Goal: Transaction & Acquisition: Book appointment/travel/reservation

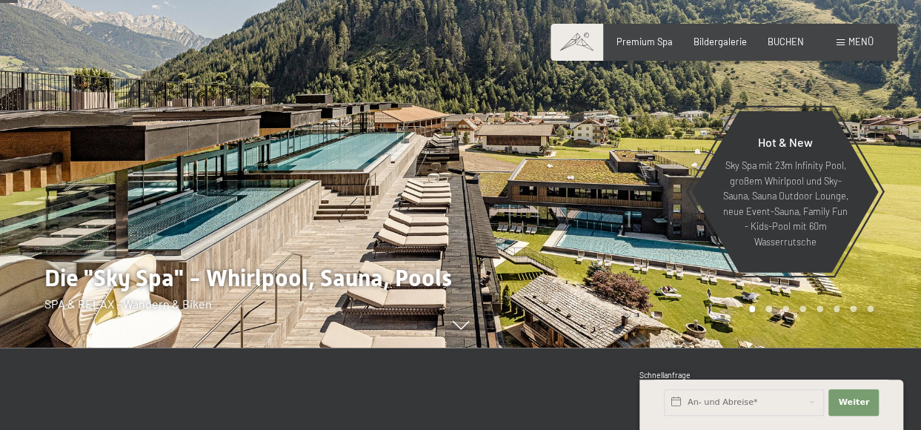
scroll to position [133, 0]
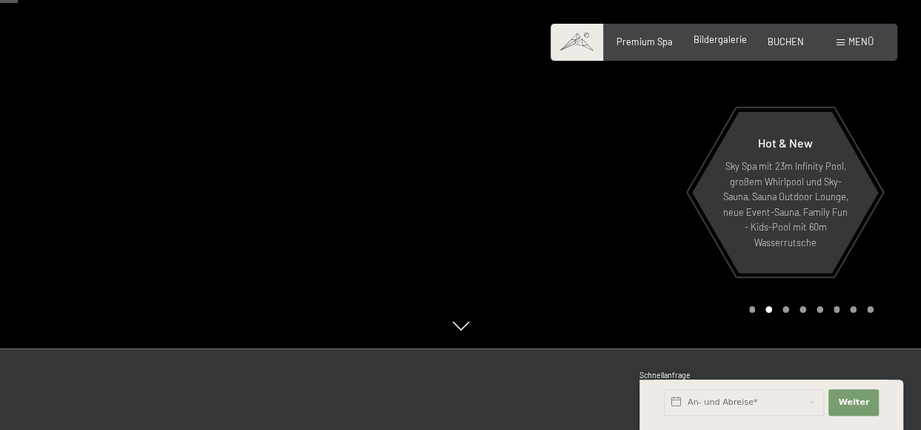
click at [723, 38] on span "Bildergalerie" at bounding box center [719, 39] width 53 height 12
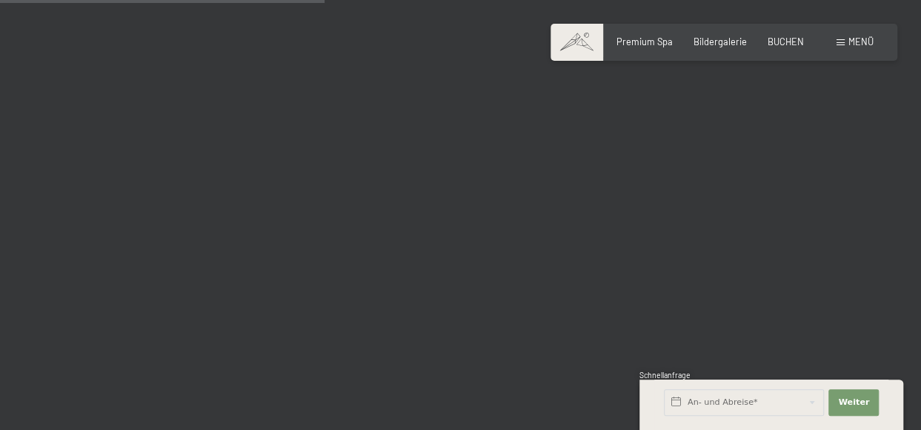
scroll to position [4651, 0]
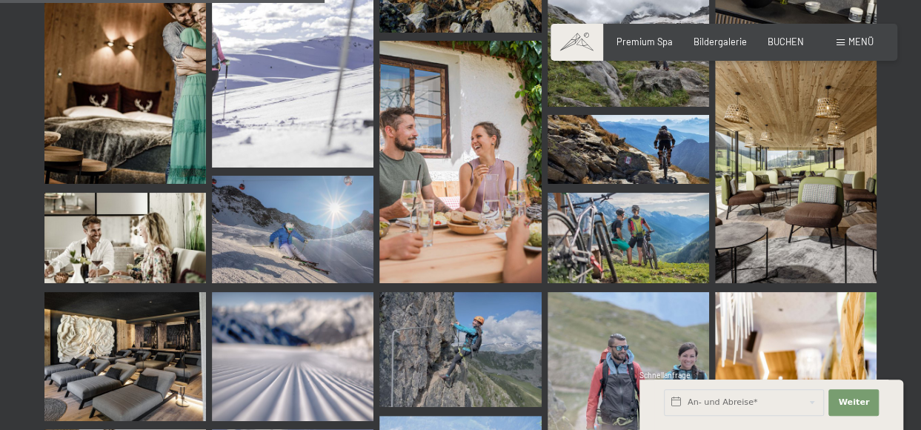
click at [838, 48] on div "Menü" at bounding box center [854, 42] width 37 height 13
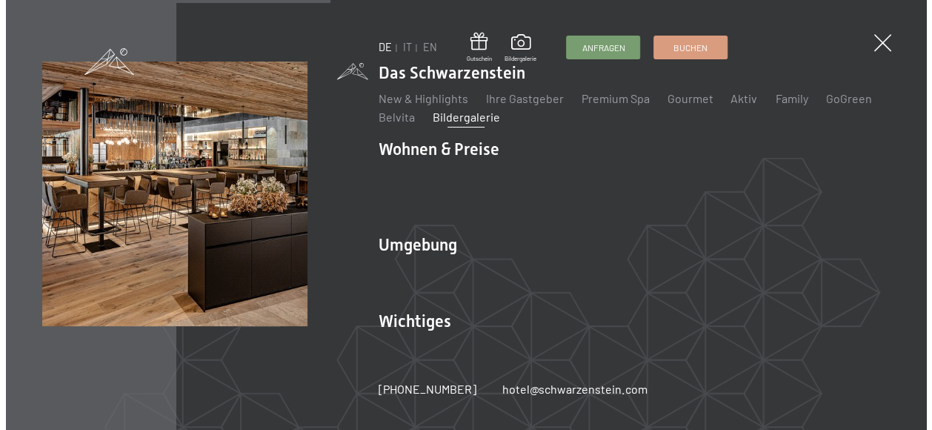
scroll to position [4706, 0]
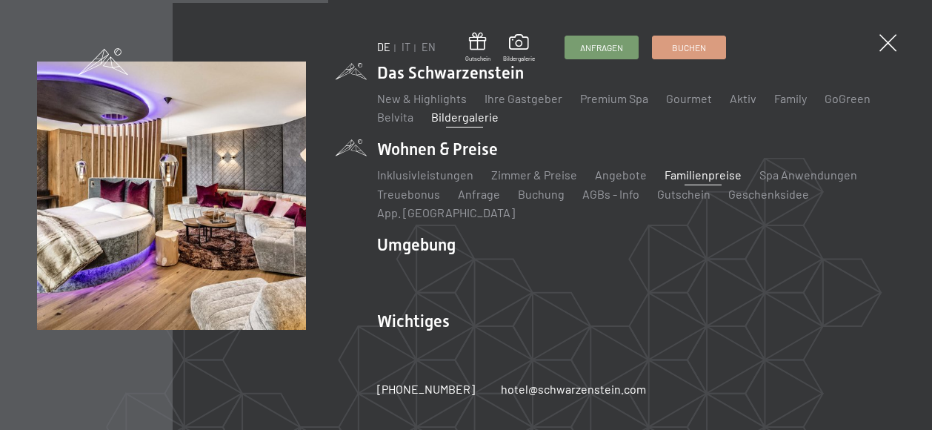
click at [664, 176] on link "Familienpreise" at bounding box center [702, 174] width 77 height 14
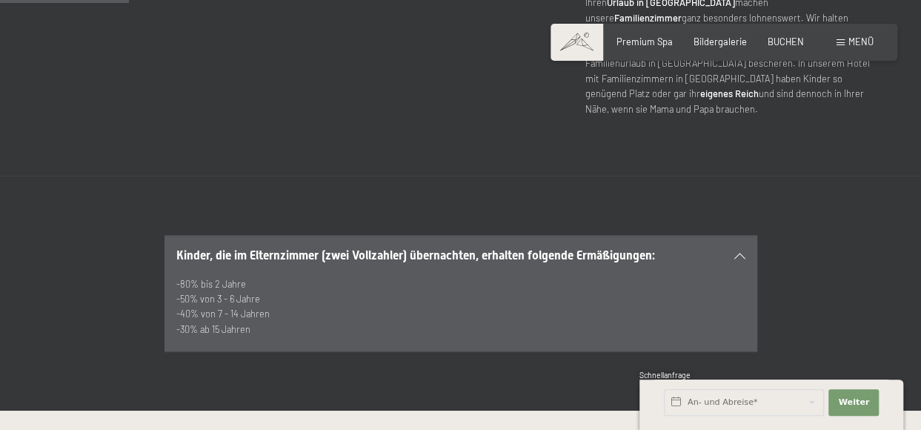
scroll to position [707, 0]
drag, startPoint x: 265, startPoint y: 279, endPoint x: 178, endPoint y: 278, distance: 87.4
click at [178, 278] on p "-80% bis 2 Jahre -50% von 3 - 6 Jahre -40% von 7 - 14 Jahren -30% ab 15 Jahren" at bounding box center [460, 305] width 569 height 61
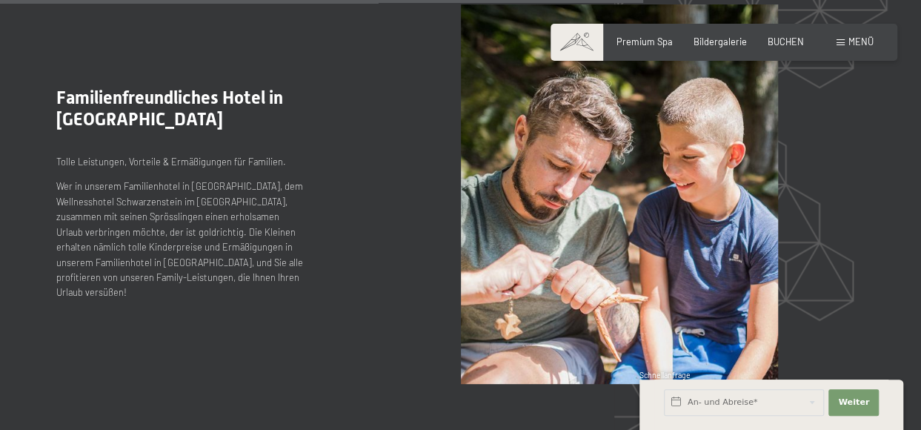
scroll to position [3528, 0]
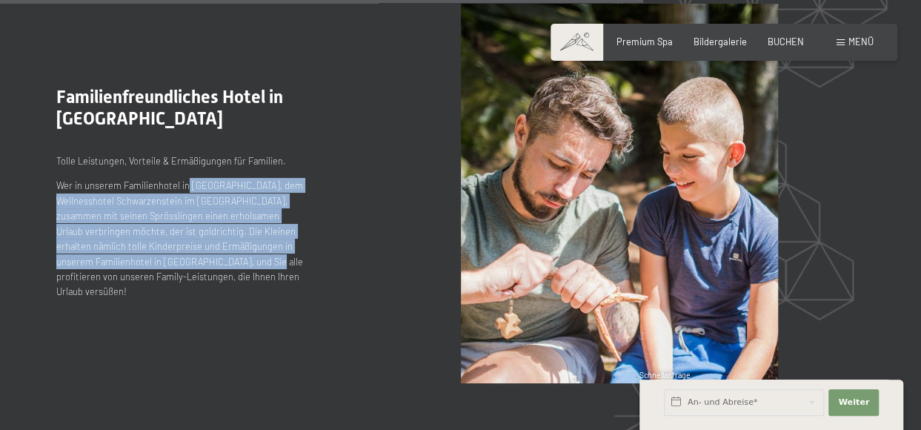
drag, startPoint x: 184, startPoint y: 173, endPoint x: 227, endPoint y: 250, distance: 88.2
click at [227, 250] on p "Wer in unserem Familienhotel in Südtirol, dem Wellnesshotel Schwarzenstein im A…" at bounding box center [180, 238] width 249 height 121
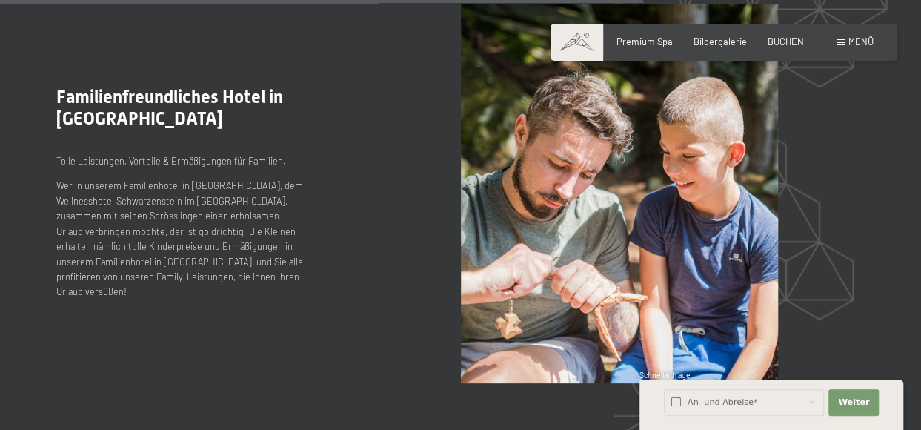
drag, startPoint x: 227, startPoint y: 250, endPoint x: 264, endPoint y: 273, distance: 44.0
click at [264, 273] on p "Wer in unserem Familienhotel in Südtirol, dem Wellnesshotel Schwarzenstein im A…" at bounding box center [180, 238] width 249 height 121
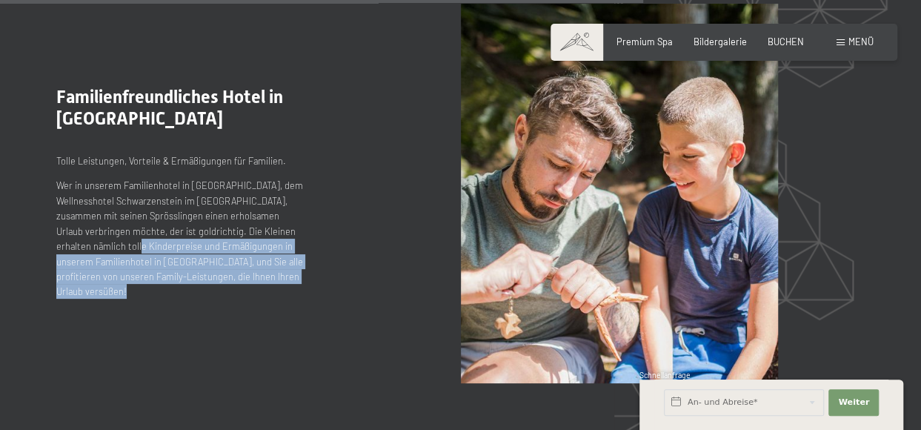
drag, startPoint x: 264, startPoint y: 273, endPoint x: 153, endPoint y: 241, distance: 115.1
click at [153, 241] on p "Wer in unserem Familienhotel in Südtirol, dem Wellnesshotel Schwarzenstein im A…" at bounding box center [180, 238] width 249 height 121
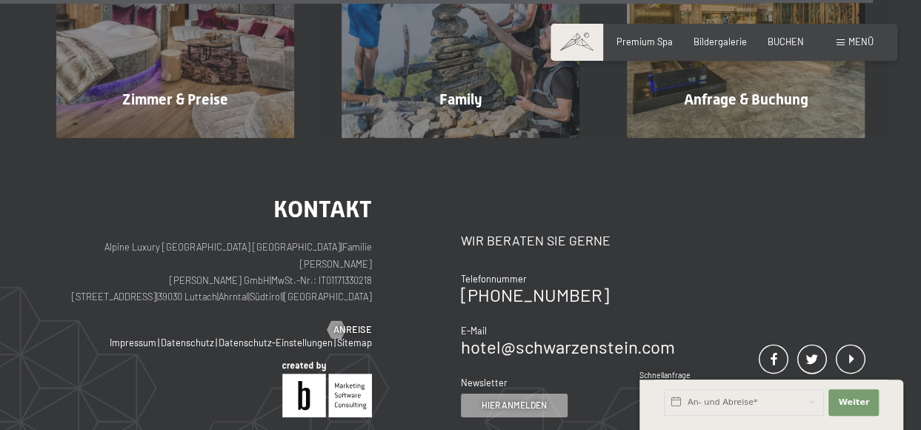
scroll to position [4852, 0]
click at [784, 44] on span "BUCHEN" at bounding box center [785, 39] width 36 height 12
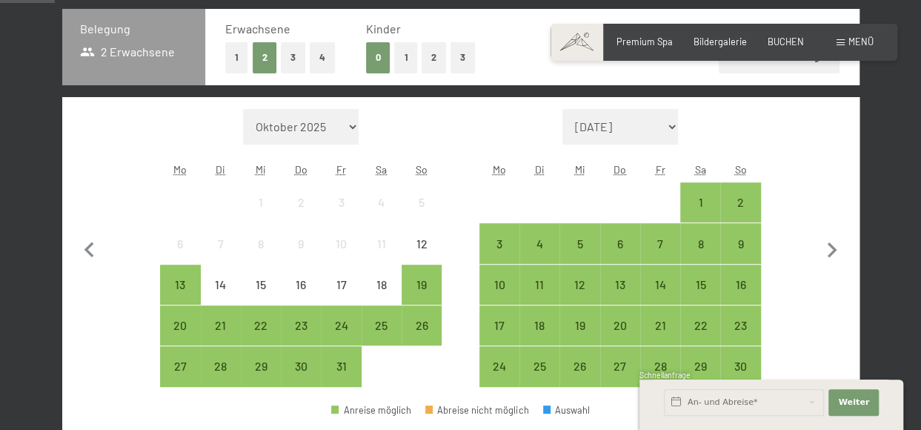
scroll to position [300, 0]
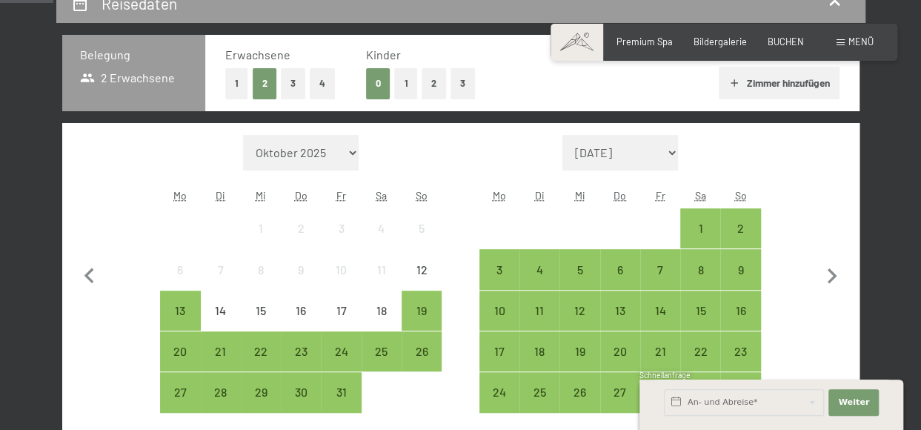
click at [428, 87] on button "2" at bounding box center [433, 83] width 24 height 30
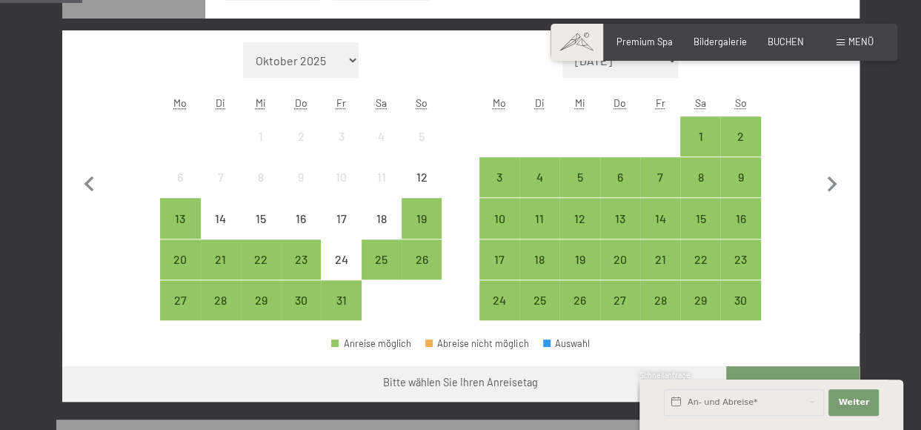
scroll to position [467, 0]
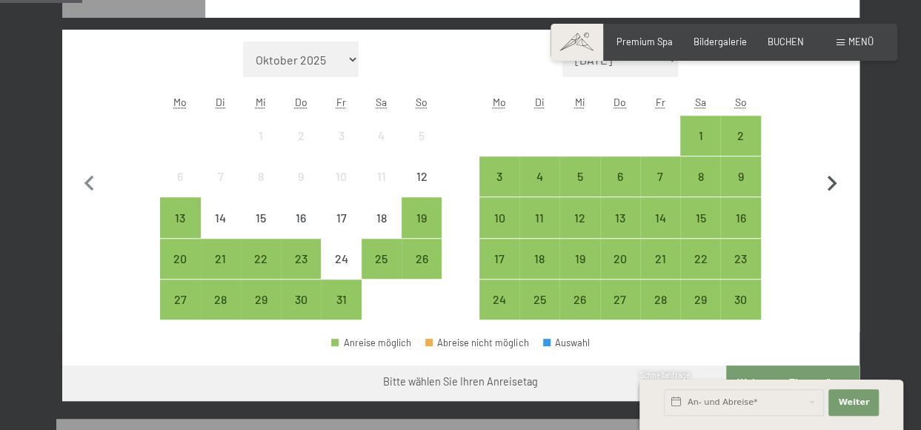
click at [824, 186] on icon "button" at bounding box center [831, 183] width 31 height 31
select select "2025-11-01"
select select "2025-12-01"
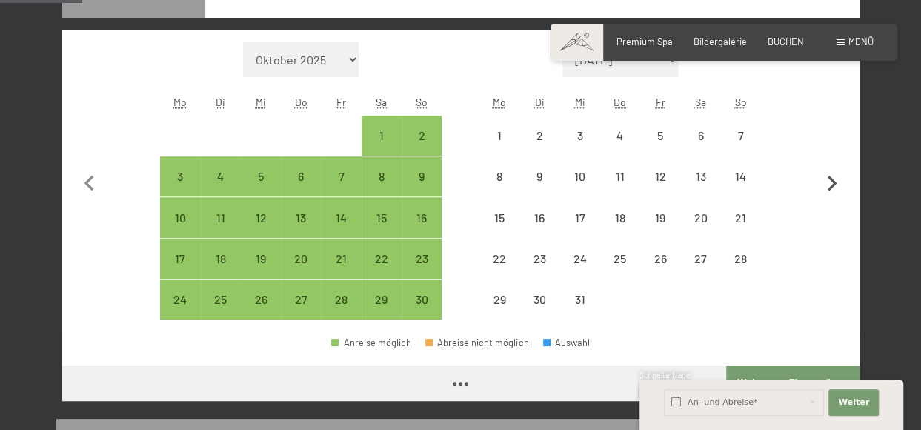
click at [824, 186] on icon "button" at bounding box center [831, 183] width 31 height 31
select select "2025-12-01"
select select "2026-01-01"
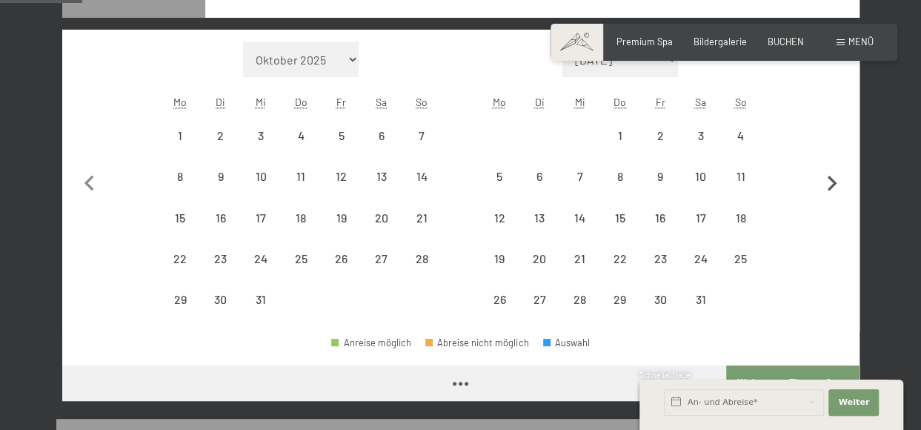
select select "2025-12-01"
select select "2026-01-01"
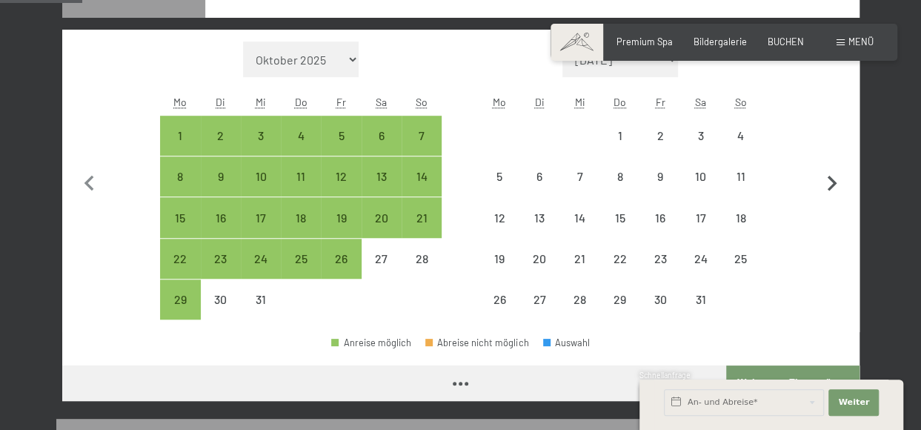
click at [824, 186] on icon "button" at bounding box center [831, 183] width 31 height 31
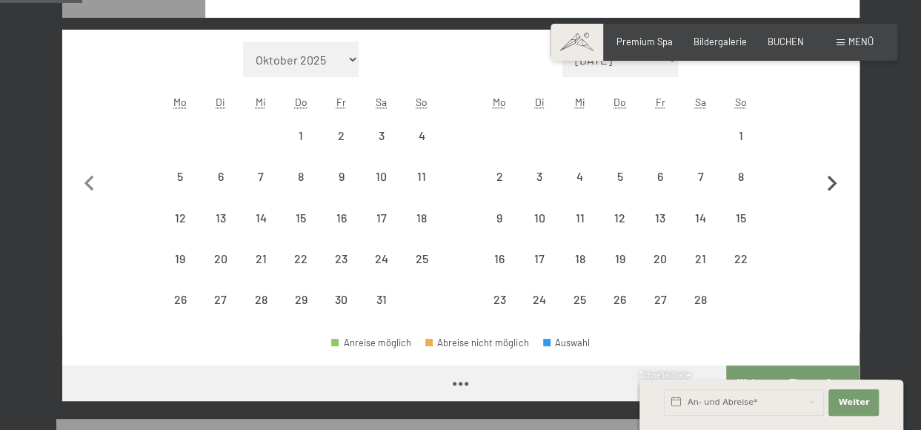
select select "2026-01-01"
select select "2026-02-01"
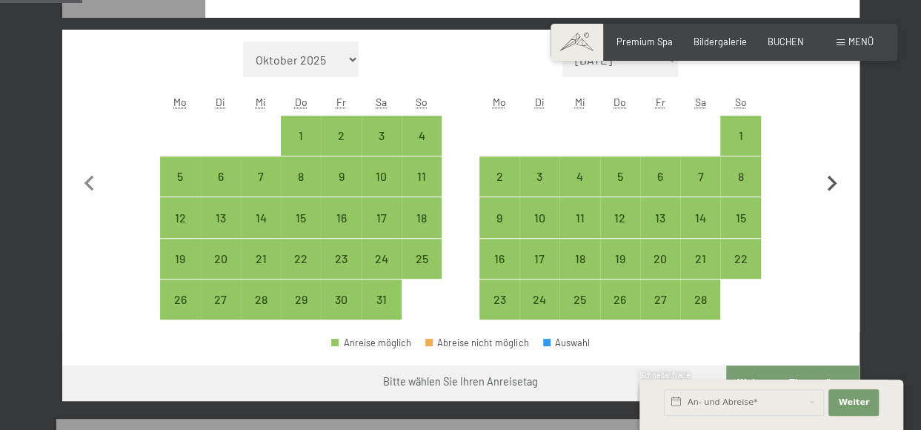
click at [824, 186] on icon "button" at bounding box center [831, 183] width 31 height 31
select select "2026-02-01"
select select "2026-03-01"
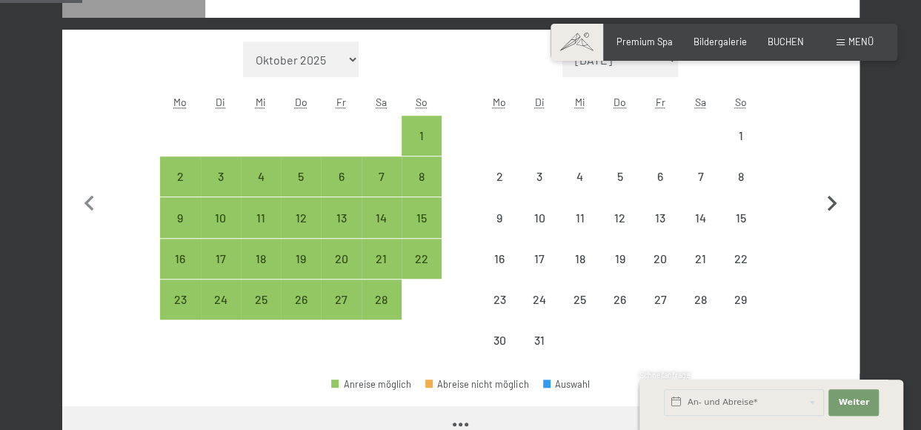
click at [824, 186] on button "button" at bounding box center [831, 200] width 31 height 319
select select "2026-03-01"
select select "2026-04-01"
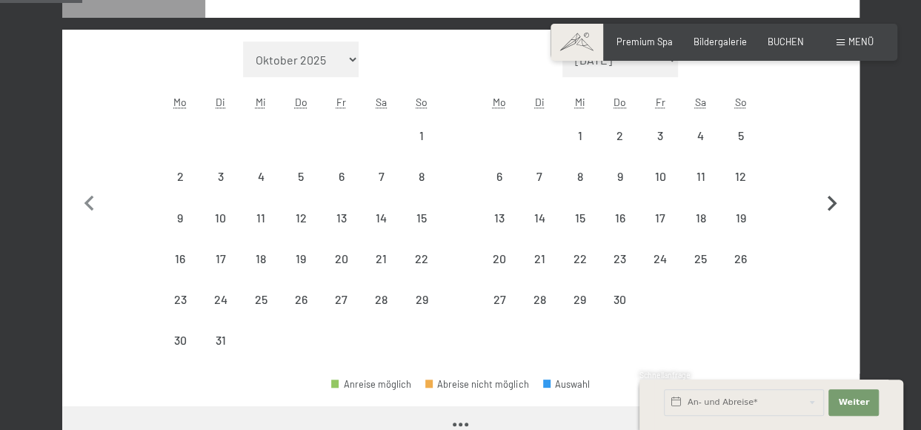
select select "2026-03-01"
select select "2026-04-01"
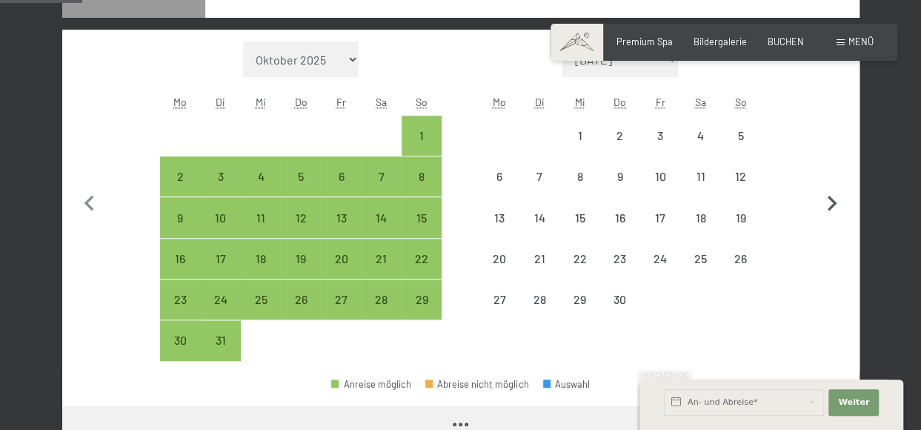
select select "2026-03-01"
select select "2026-04-01"
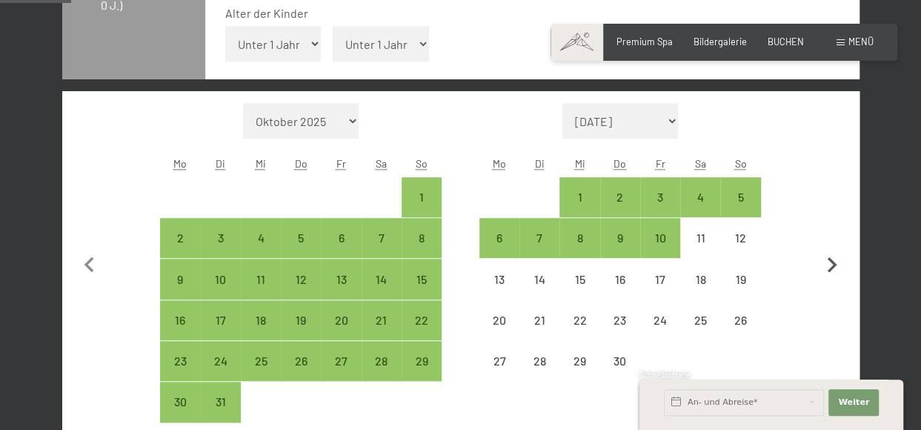
scroll to position [403, 0]
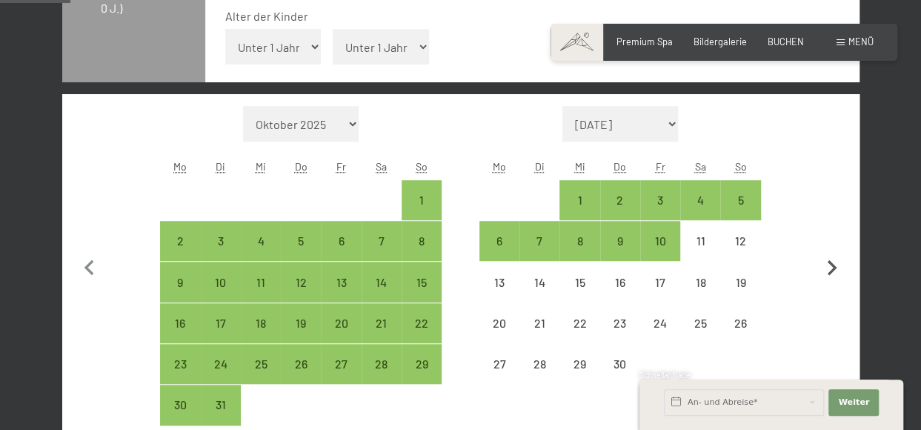
click at [821, 257] on icon "button" at bounding box center [831, 268] width 31 height 31
select select "2026-04-01"
select select "2026-05-01"
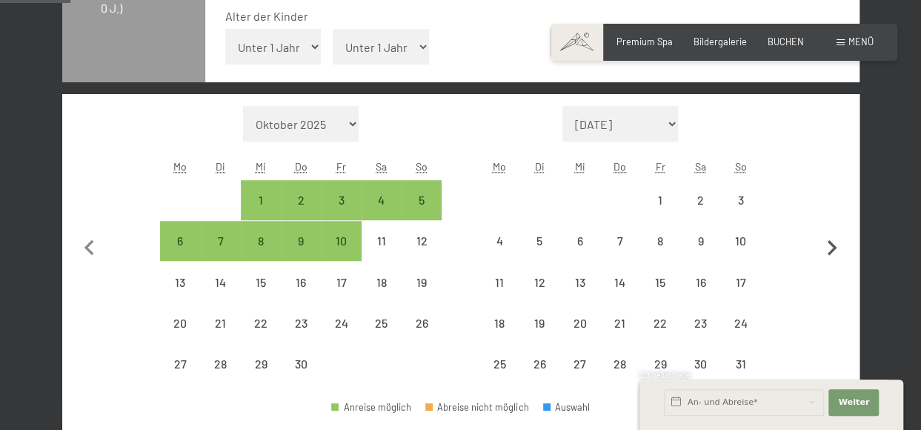
click at [821, 257] on icon "button" at bounding box center [831, 248] width 31 height 31
select select "2026-05-01"
select select "2026-06-01"
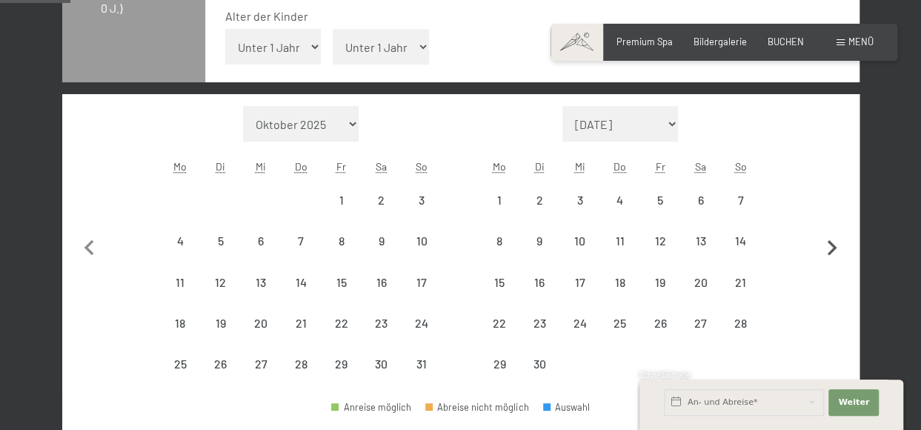
select select "2026-05-01"
select select "2026-06-01"
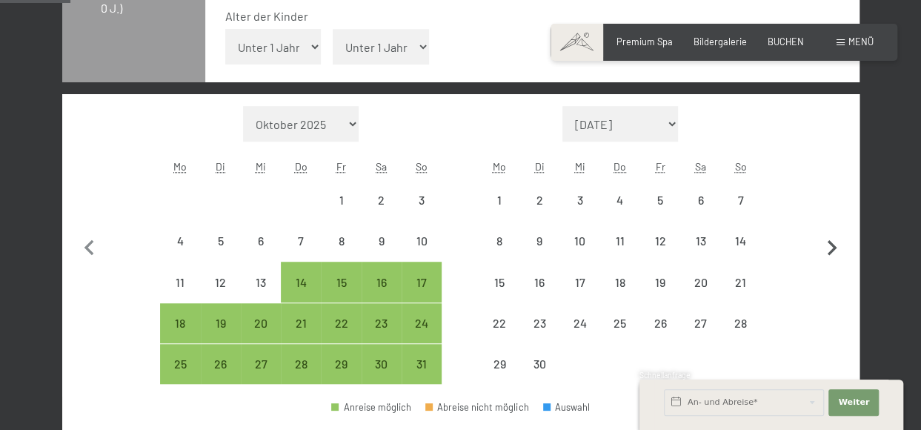
click at [821, 257] on icon "button" at bounding box center [831, 248] width 31 height 31
select select "2026-06-01"
select select "2026-07-01"
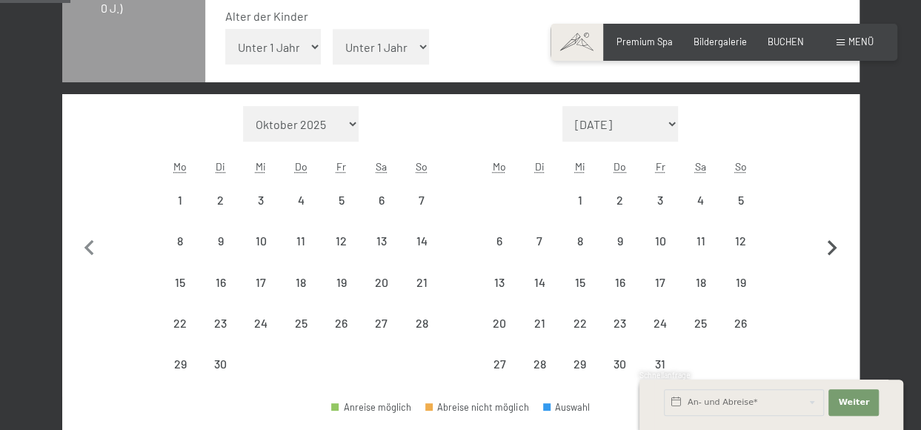
select select "2026-06-01"
select select "2026-07-01"
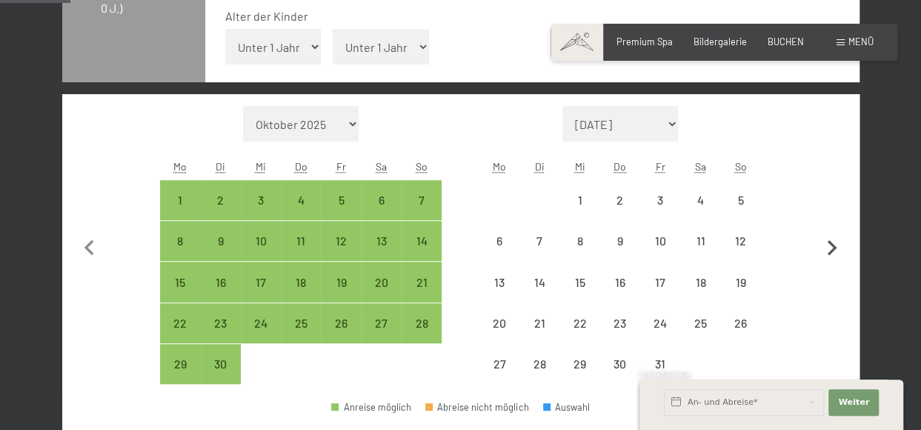
click at [821, 257] on icon "button" at bounding box center [831, 248] width 31 height 31
select select "2026-07-01"
select select "2026-08-01"
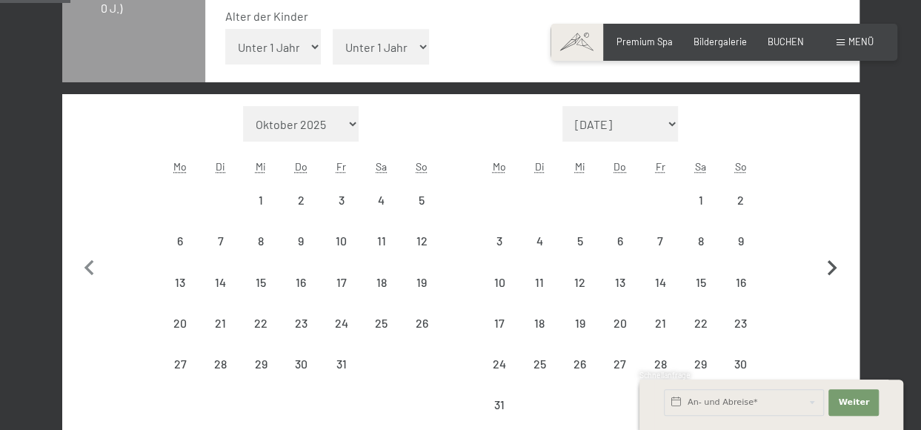
select select "2026-07-01"
select select "2026-08-01"
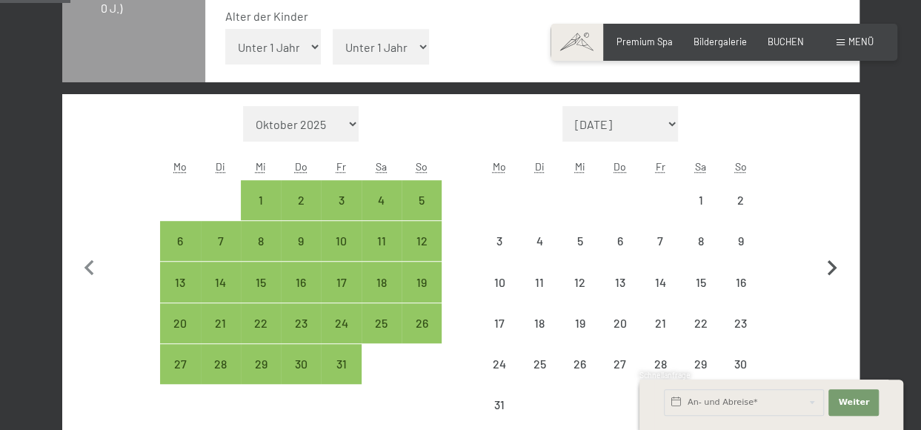
select select "2026-07-01"
select select "2026-08-01"
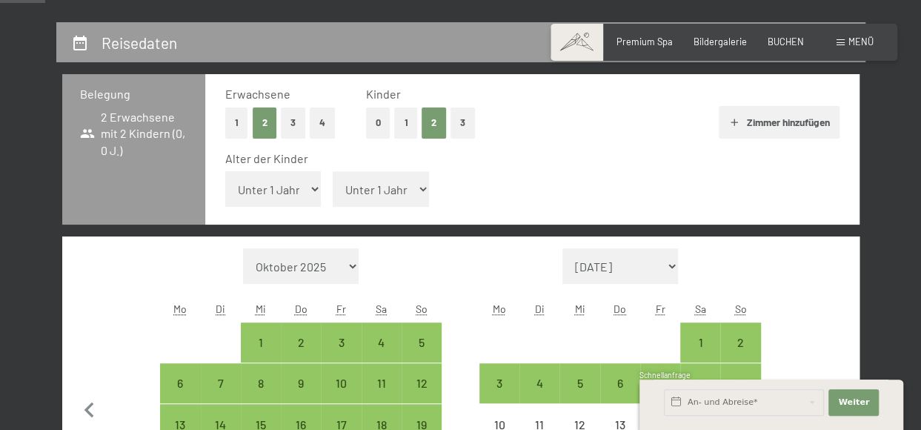
scroll to position [258, 0]
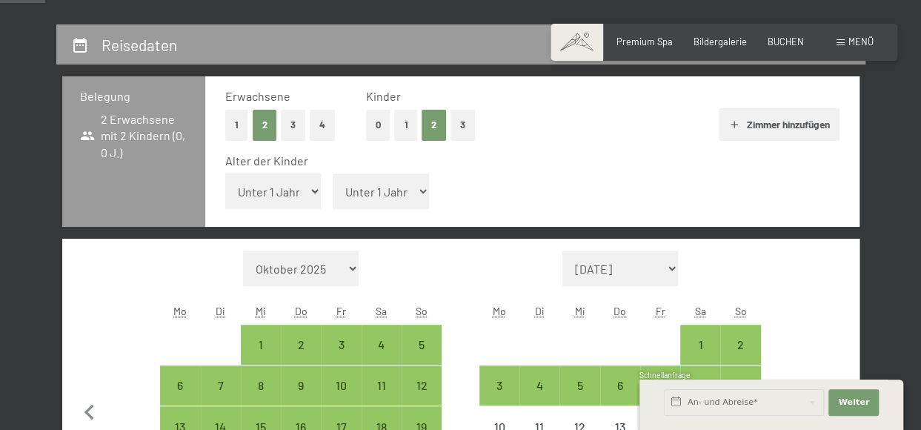
click at [252, 201] on select "Unter 1 Jahr 1 Jahr 2 Jahre 3 Jahre 4 Jahre 5 Jahre 6 Jahre 7 Jahre 8 Jahre 9 J…" at bounding box center [273, 191] width 96 height 36
select select "3"
click at [225, 173] on select "Unter 1 Jahr 1 Jahr 2 Jahre 3 Jahre 4 Jahre 5 Jahre 6 Jahre 7 Jahre 8 Jahre 9 J…" at bounding box center [273, 191] width 96 height 36
select select "2026-07-01"
select select "2026-08-01"
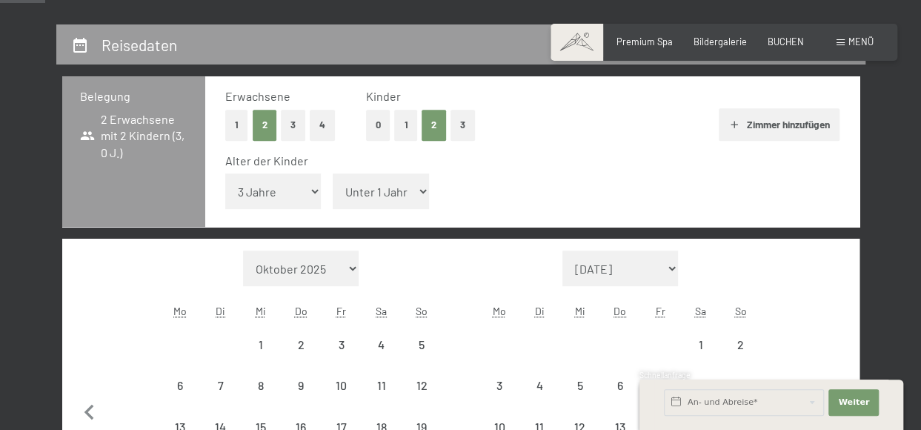
select select "2026-07-01"
select select "2026-08-01"
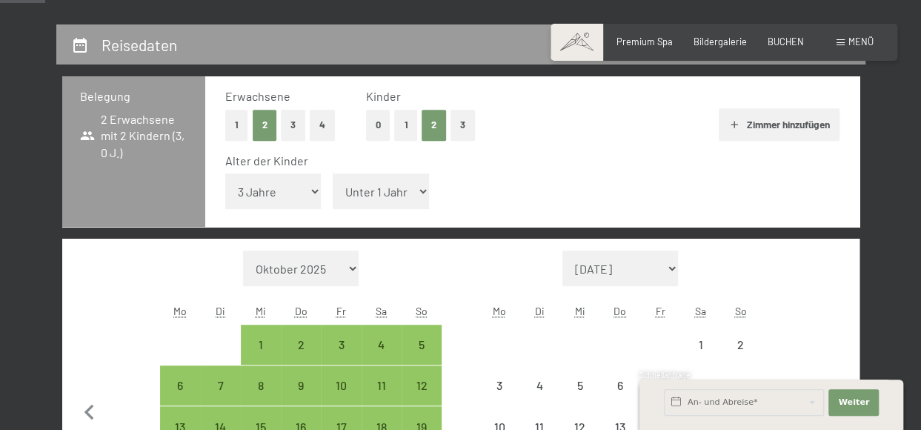
select select "2026-07-01"
select select "2026-08-01"
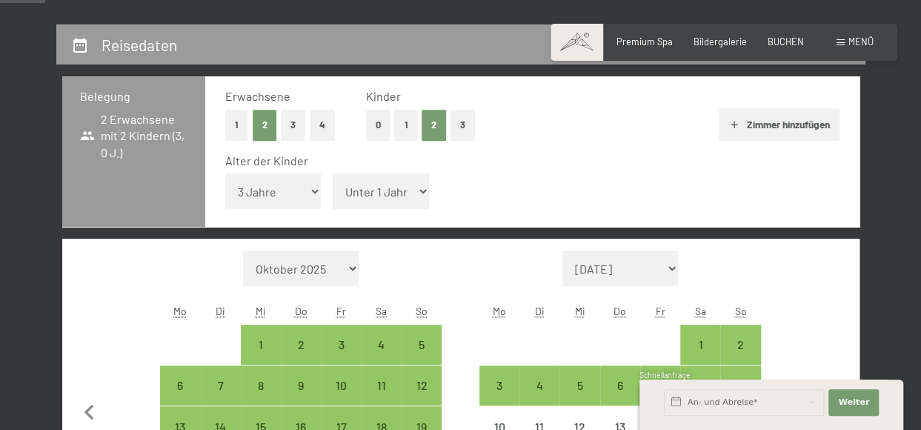
click at [361, 201] on select "Unter 1 Jahr 1 Jahr 2 Jahre 3 Jahre 4 Jahre 5 Jahre 6 Jahre 7 Jahre 8 Jahre 9 J…" at bounding box center [381, 191] width 96 height 36
select select "5"
click at [333, 173] on select "Unter 1 Jahr 1 Jahr 2 Jahre 3 Jahre 4 Jahre 5 Jahre 6 Jahre 7 Jahre 8 Jahre 9 J…" at bounding box center [381, 191] width 96 height 36
select select "2026-07-01"
select select "2026-08-01"
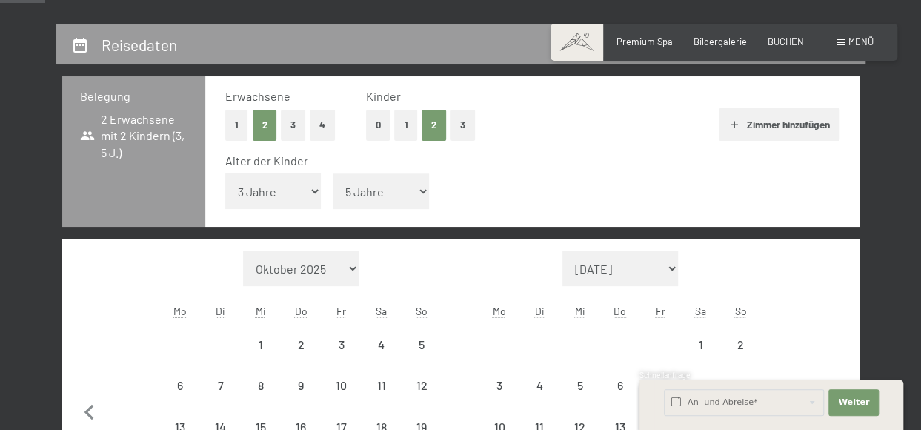
select select "2026-07-01"
select select "2026-08-01"
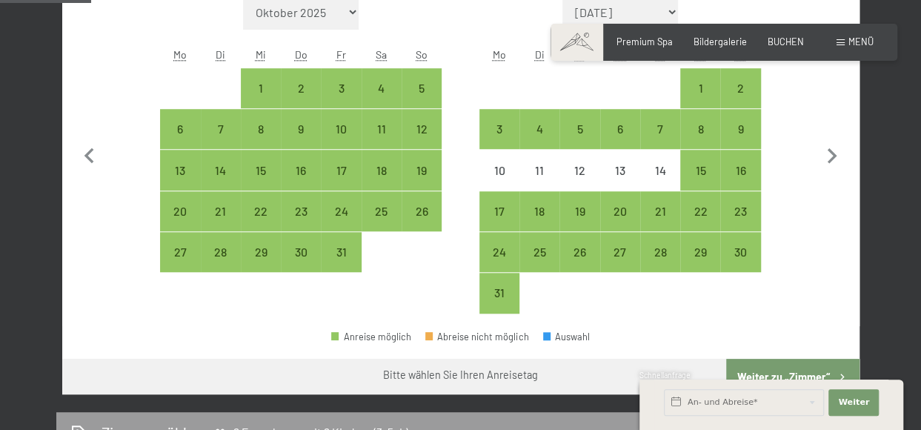
scroll to position [521, 0]
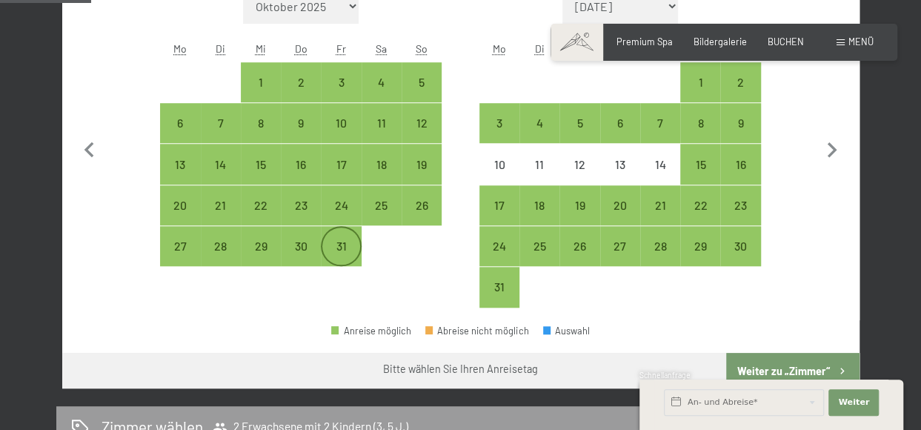
click at [341, 248] on div "31" at bounding box center [340, 258] width 37 height 37
select select "2026-07-01"
select select "2026-08-01"
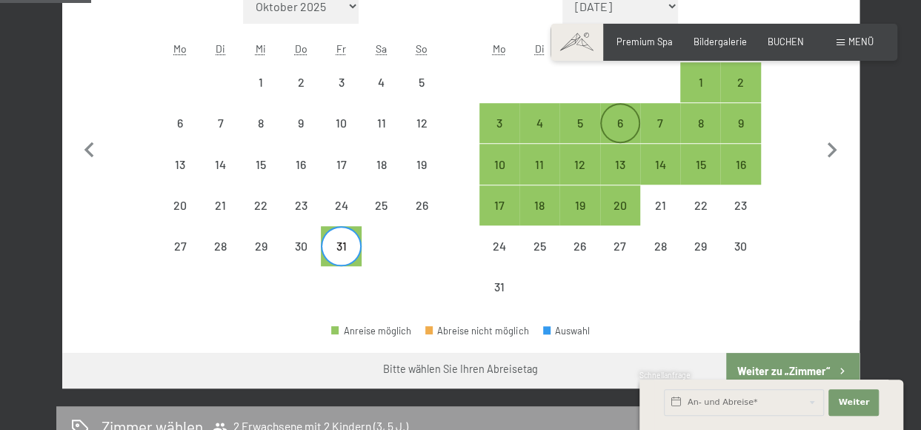
click at [615, 120] on div "6" at bounding box center [619, 135] width 37 height 37
select select "2026-07-01"
select select "2026-08-01"
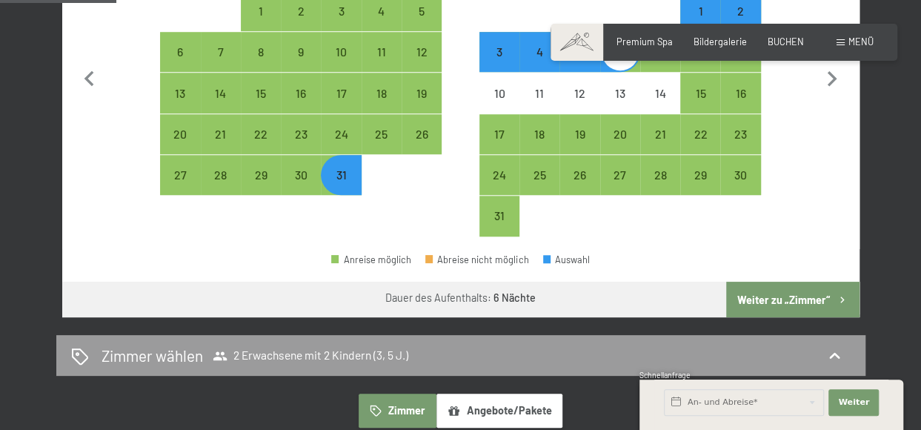
scroll to position [593, 0]
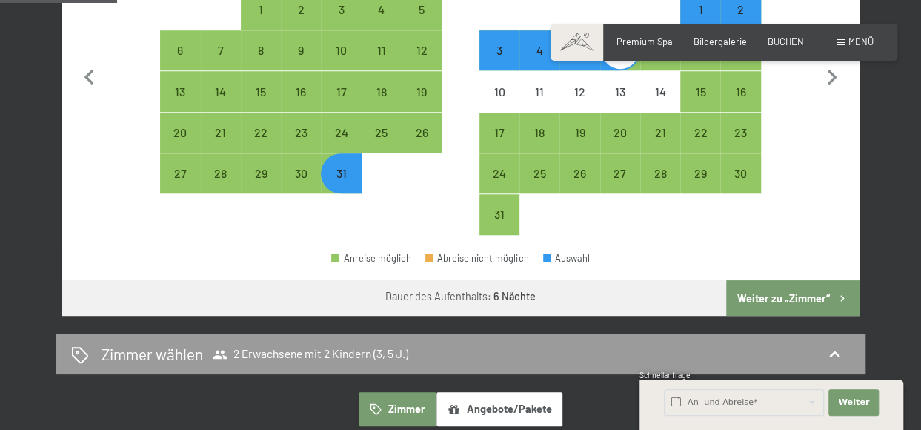
click at [788, 293] on button "Weiter zu „Zimmer“" at bounding box center [792, 298] width 133 height 36
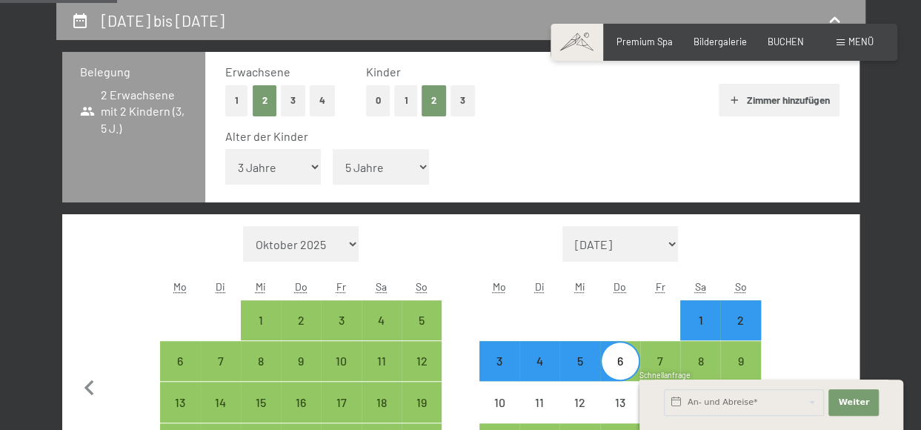
select select "2026-07-01"
select select "2026-08-01"
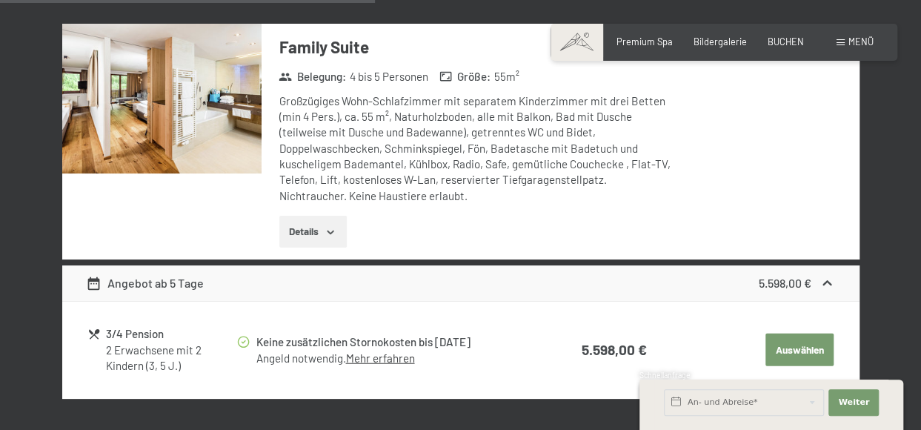
scroll to position [1674, 0]
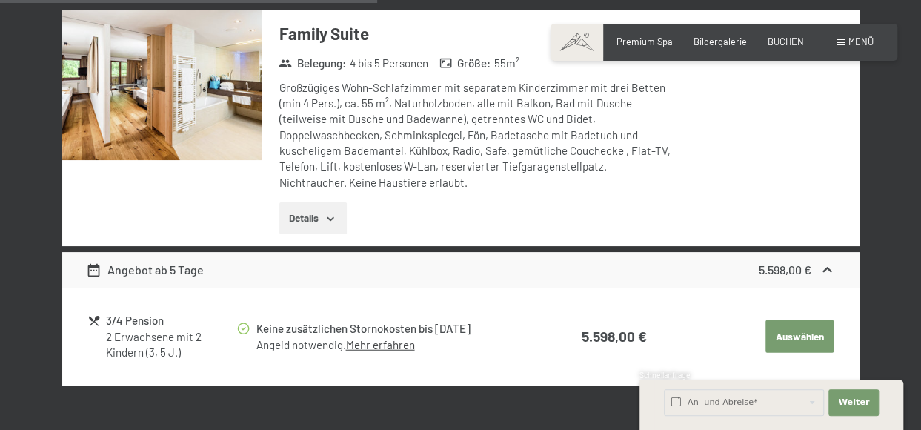
click at [338, 210] on button "Details" at bounding box center [312, 218] width 67 height 33
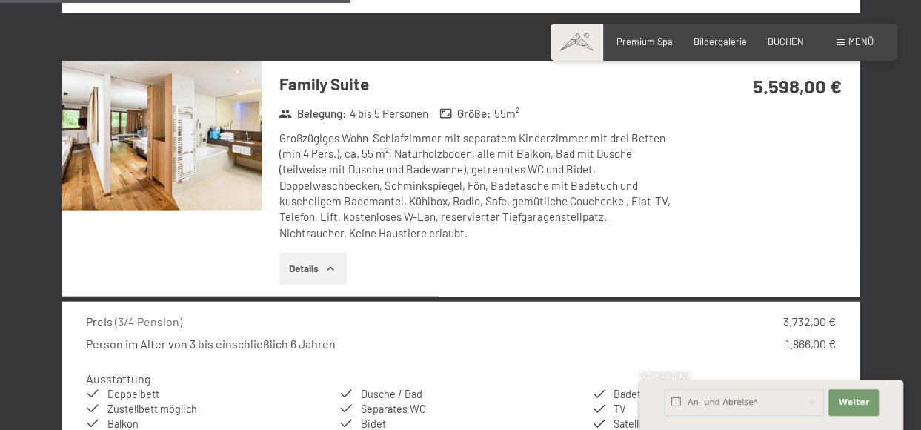
scroll to position [1620, 0]
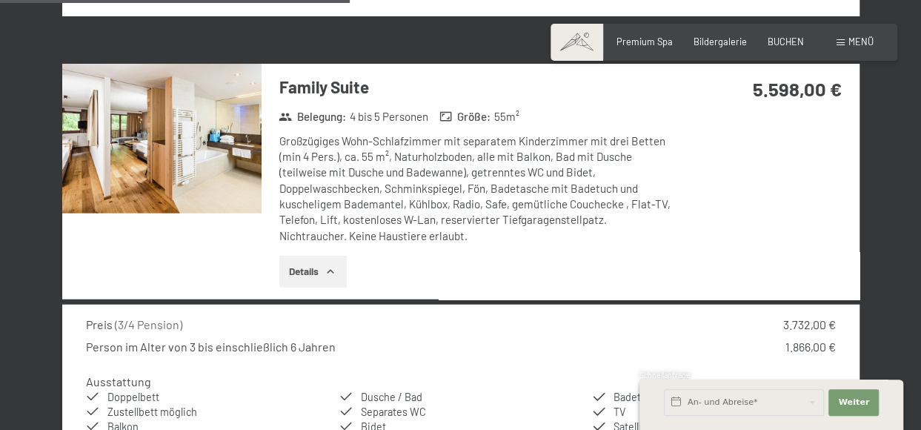
click at [181, 181] on img at bounding box center [161, 139] width 199 height 150
click at [0, 0] on button "button" at bounding box center [0, 0] width 0 height 0
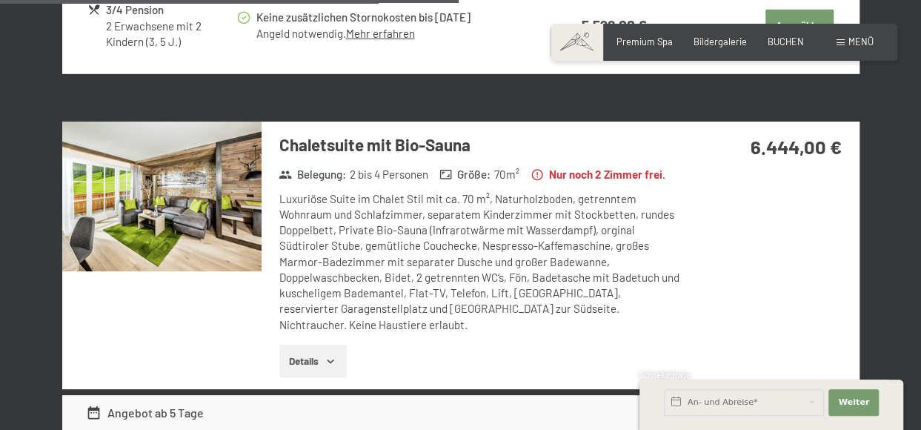
scroll to position [2158, 0]
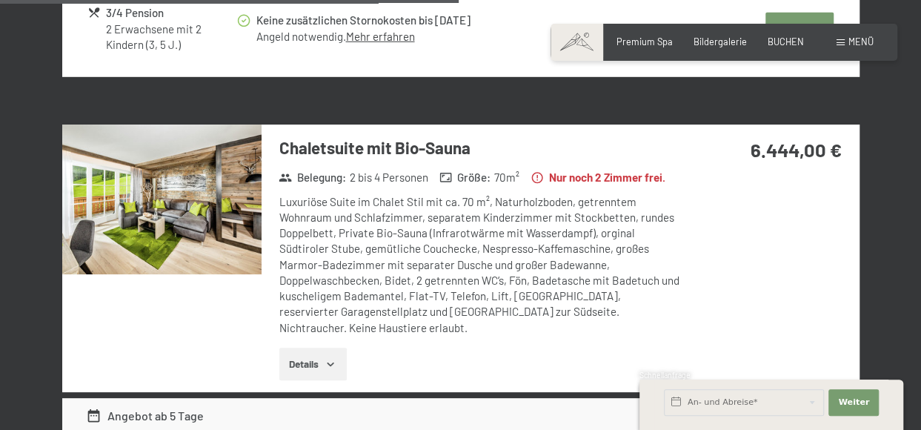
click at [238, 245] on img at bounding box center [161, 199] width 199 height 150
click at [0, 0] on button "button" at bounding box center [0, 0] width 0 height 0
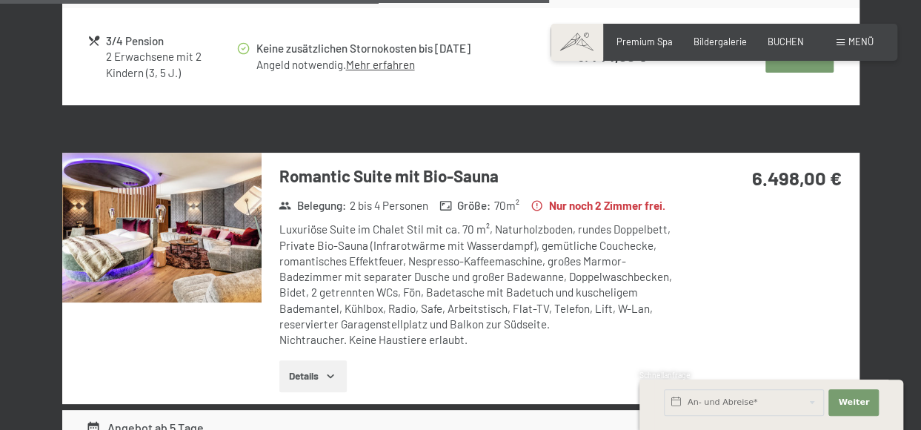
scroll to position [2585, 0]
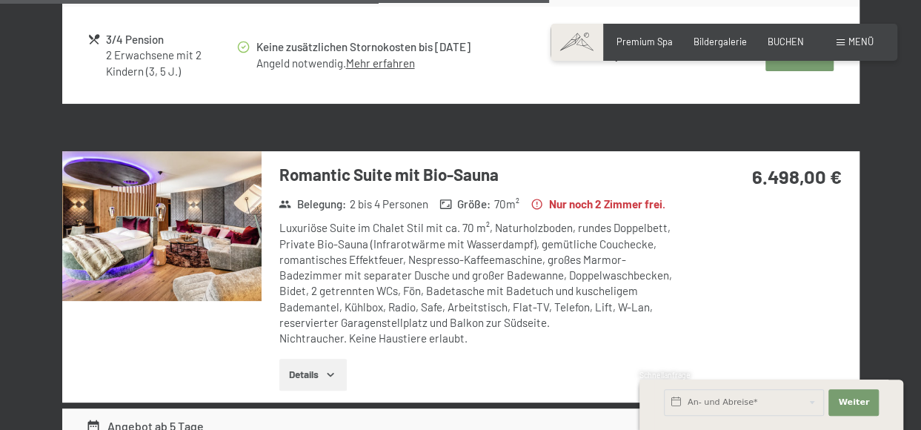
click at [367, 315] on div "Luxuriöse Suite im Chalet Stil mit ca. 70 m², Naturholzboden, rundes Doppelbett…" at bounding box center [479, 283] width 401 height 126
click at [236, 279] on img at bounding box center [161, 226] width 199 height 150
click at [0, 0] on button "button" at bounding box center [0, 0] width 0 height 0
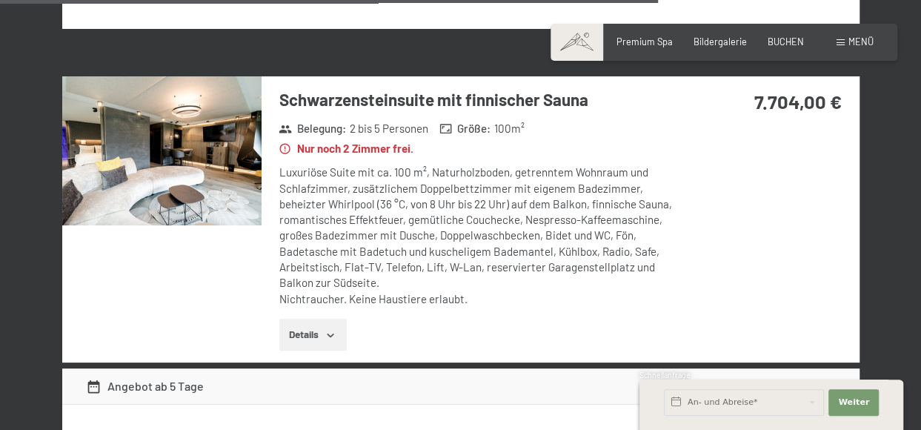
scroll to position [3099, 0]
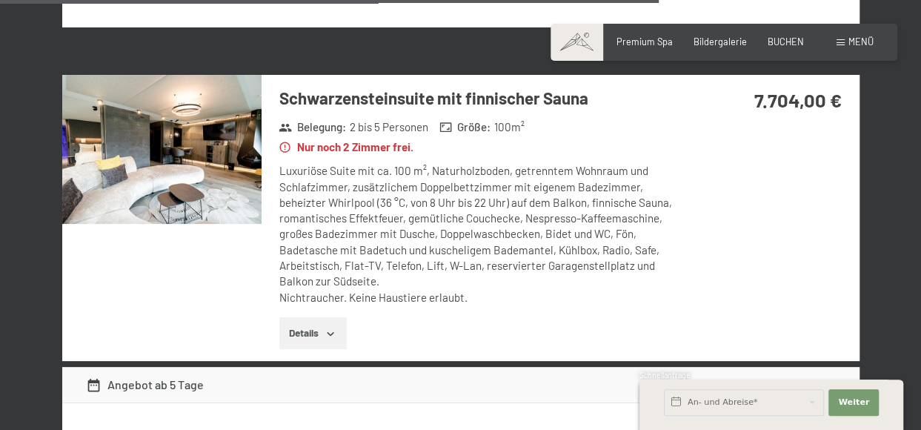
click at [141, 224] on img at bounding box center [161, 150] width 199 height 150
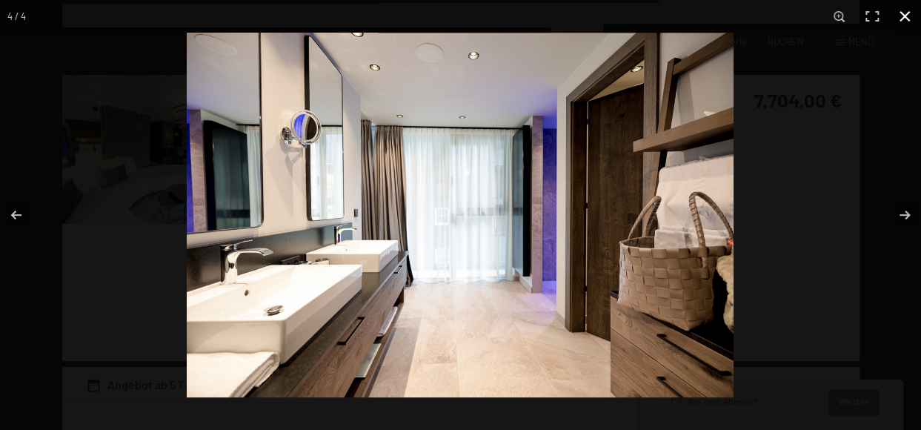
click at [895, 16] on button "button" at bounding box center [904, 16] width 33 height 33
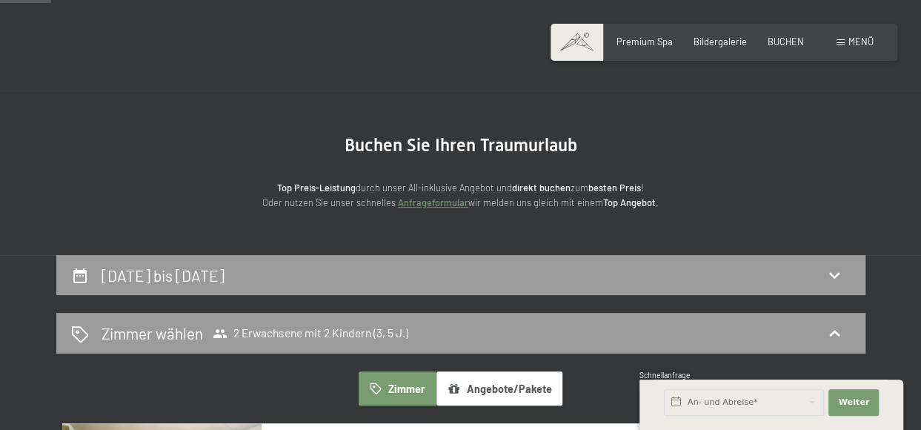
scroll to position [0, 0]
